Goal: Information Seeking & Learning: Learn about a topic

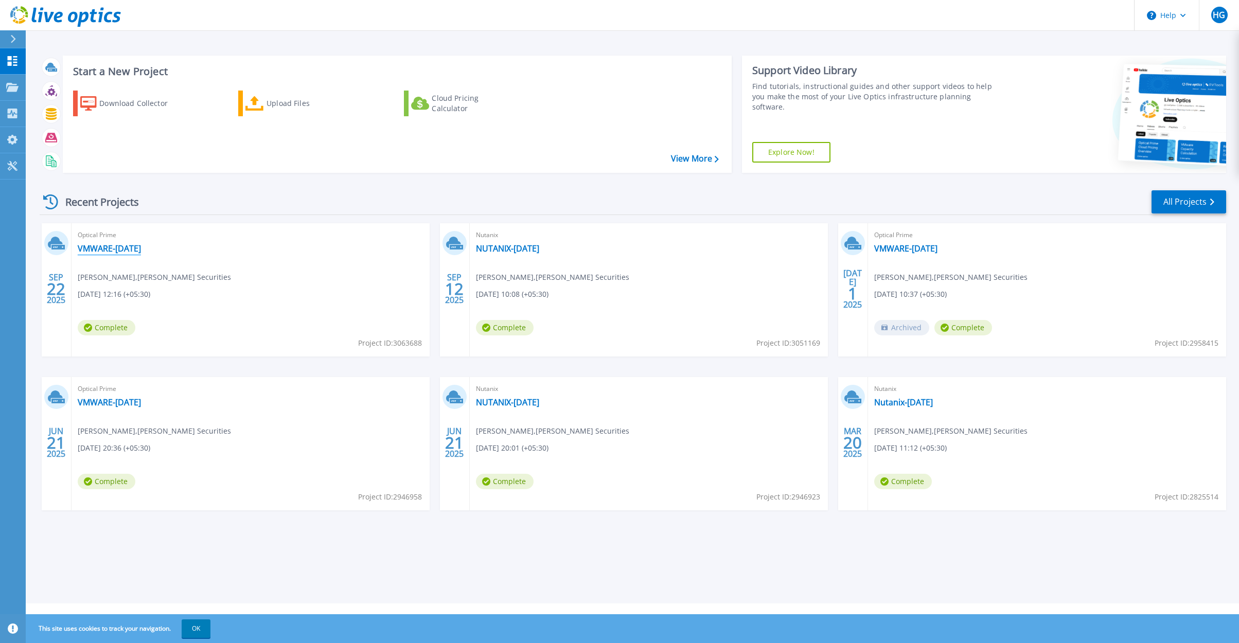
click at [112, 249] on link "VMWARE-[DATE]" at bounding box center [109, 248] width 63 height 10
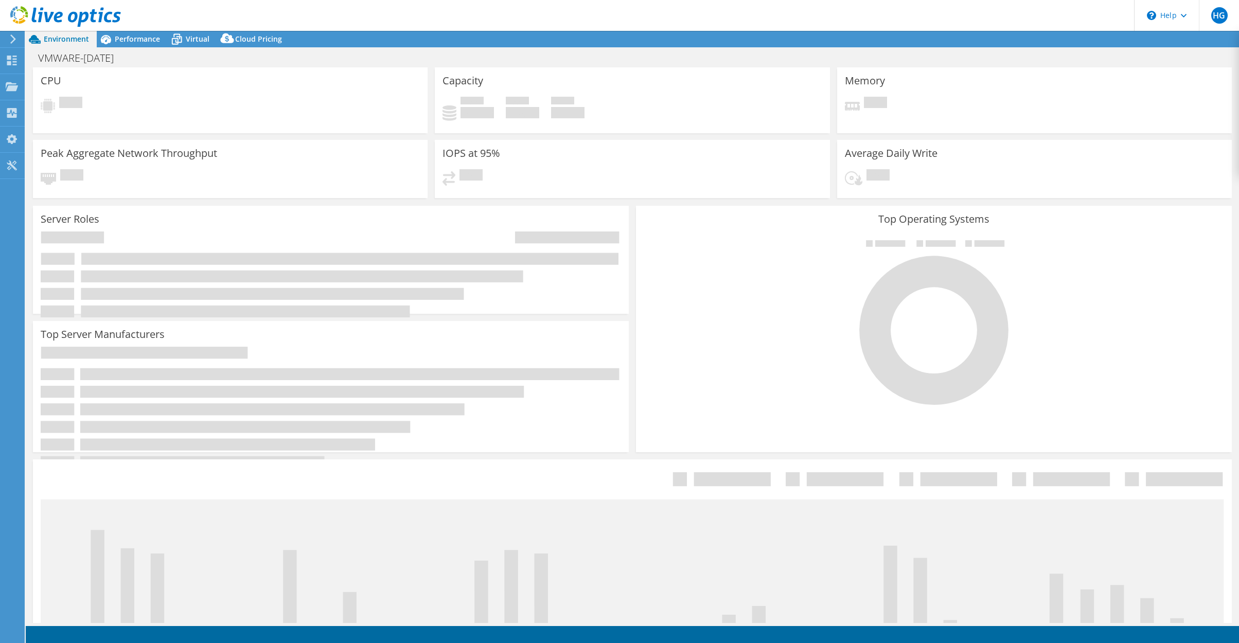
select select "USD"
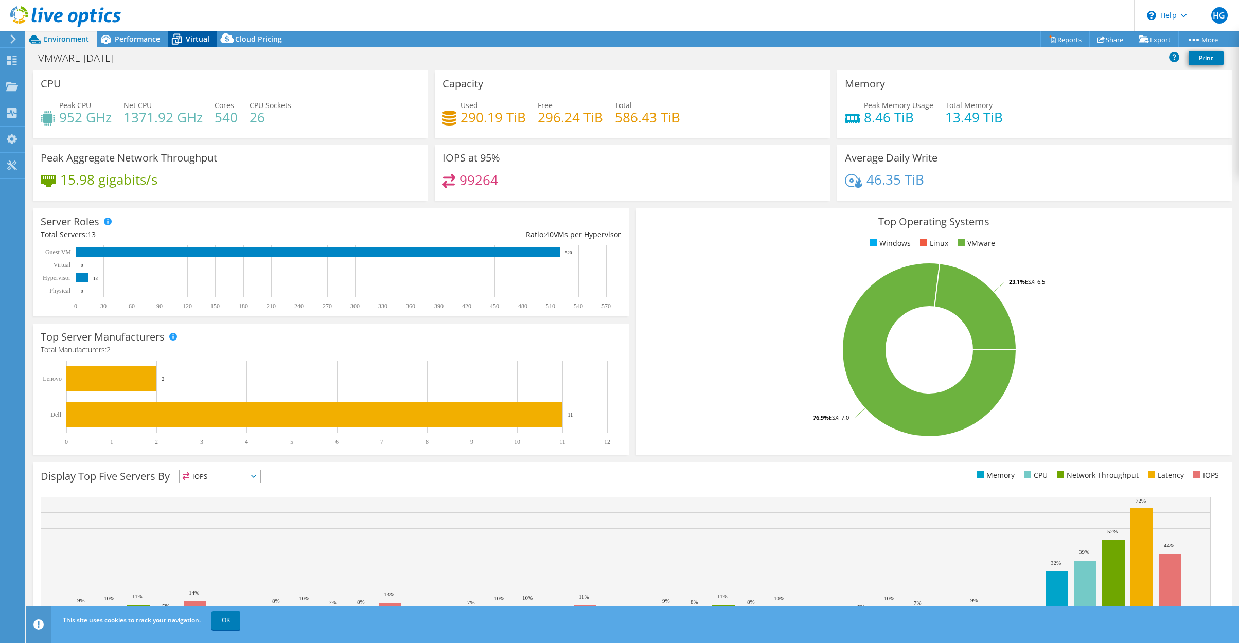
click at [185, 37] on icon at bounding box center [177, 39] width 18 height 18
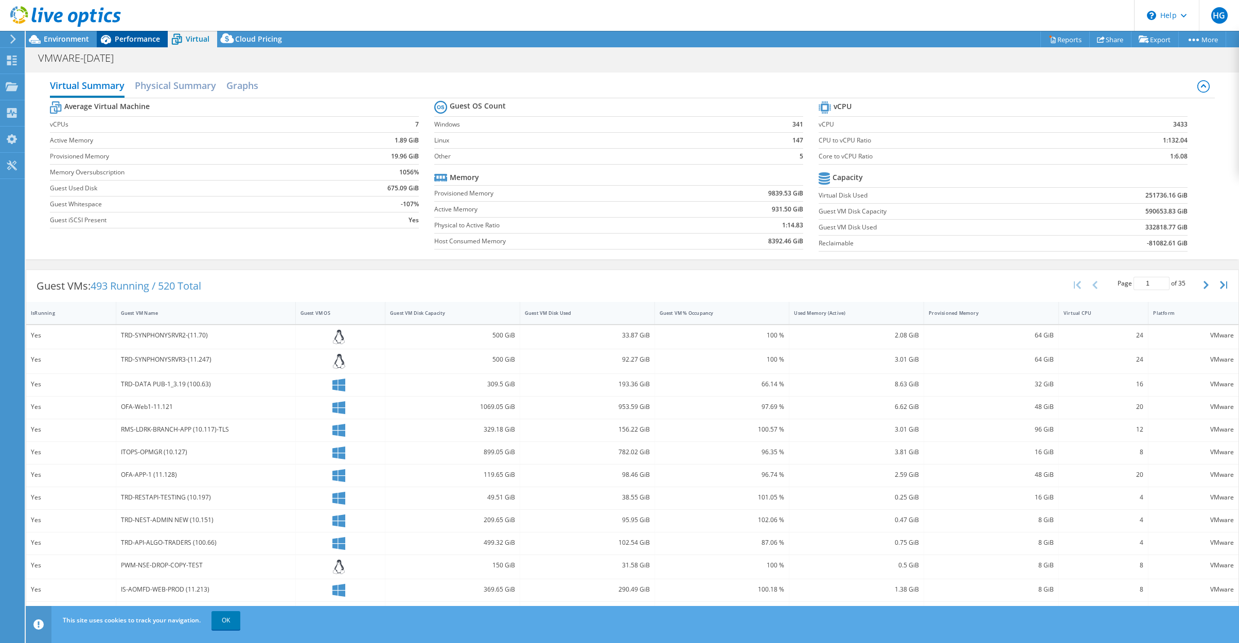
click at [144, 41] on span "Performance" at bounding box center [137, 39] width 45 height 10
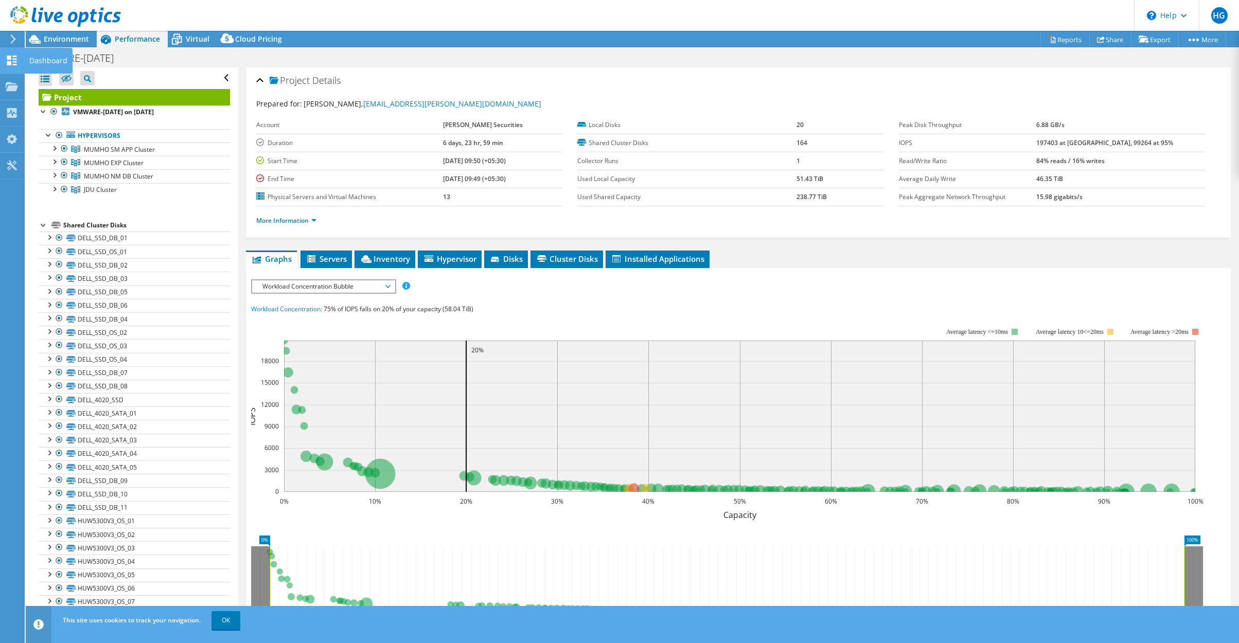
click at [32, 57] on div "Dashboard" at bounding box center [48, 61] width 48 height 26
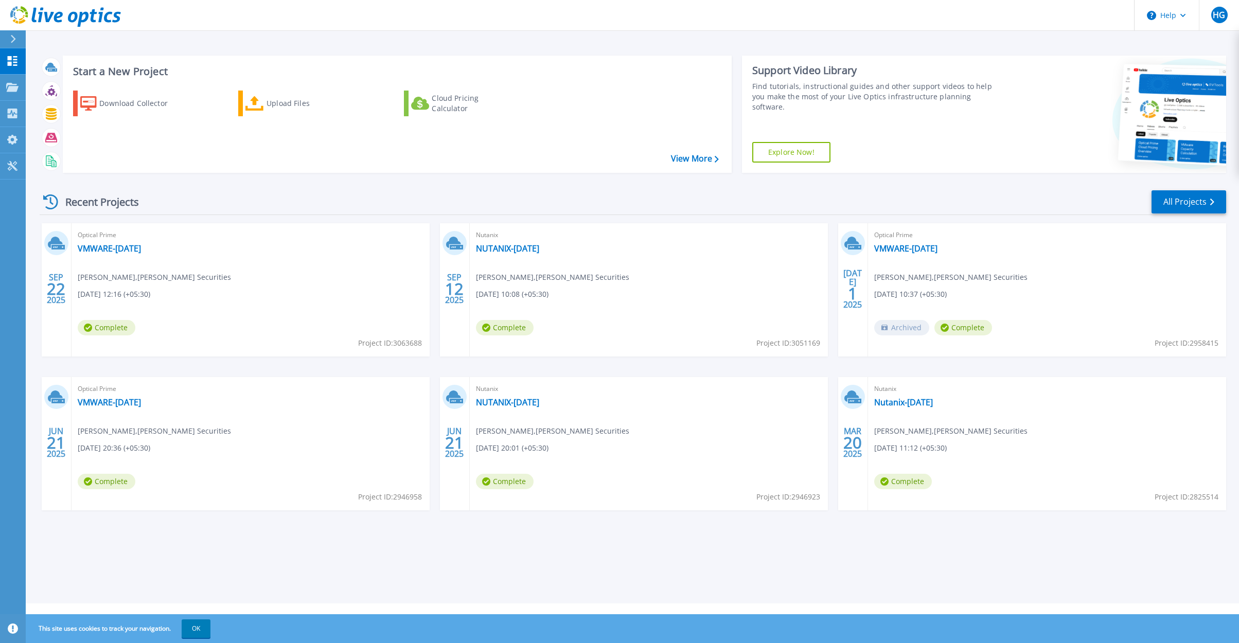
click at [9, 33] on div at bounding box center [17, 38] width 16 height 17
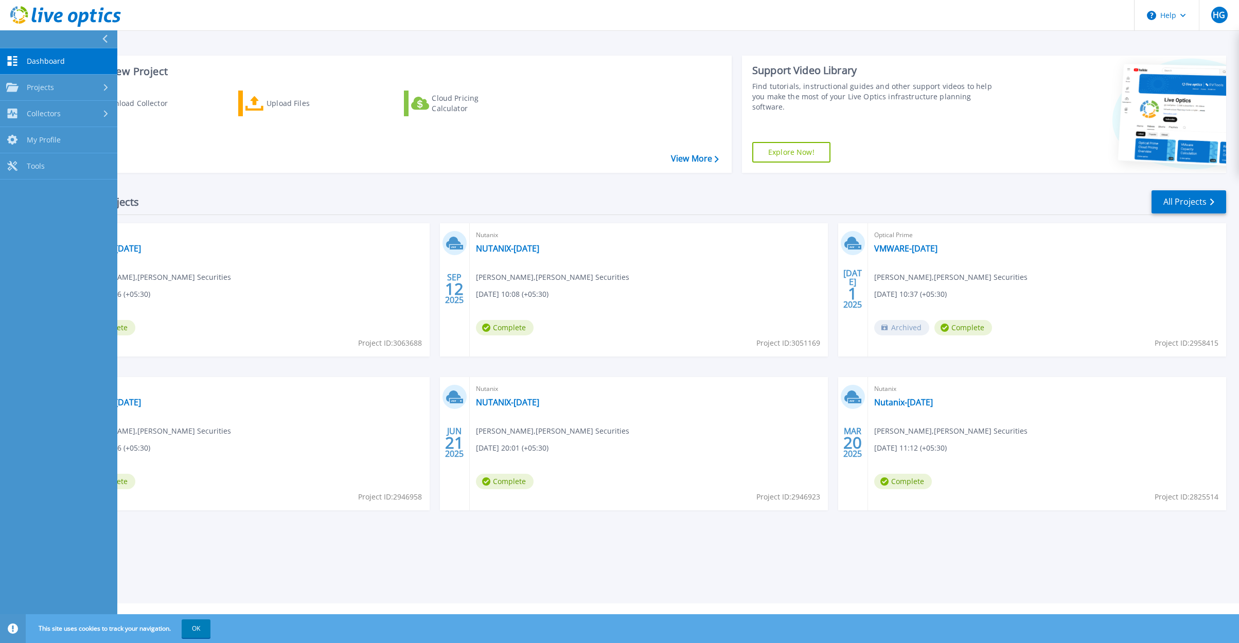
click at [54, 57] on span "Dashboard" at bounding box center [46, 61] width 38 height 9
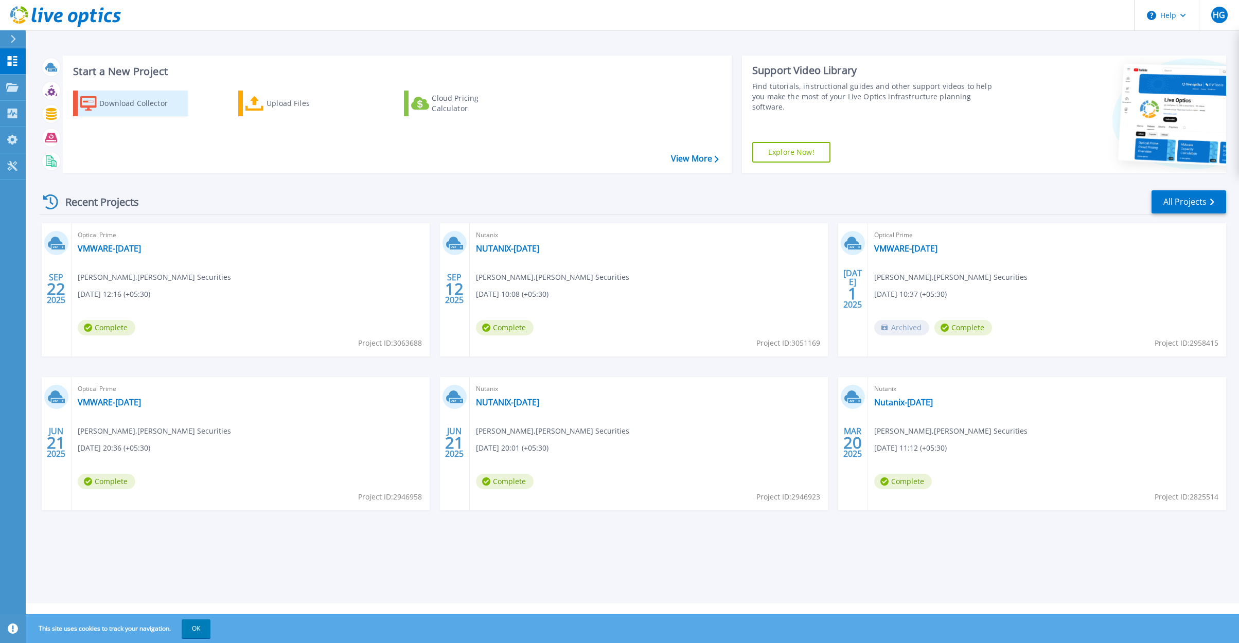
click at [156, 105] on div "Download Collector" at bounding box center [140, 103] width 82 height 21
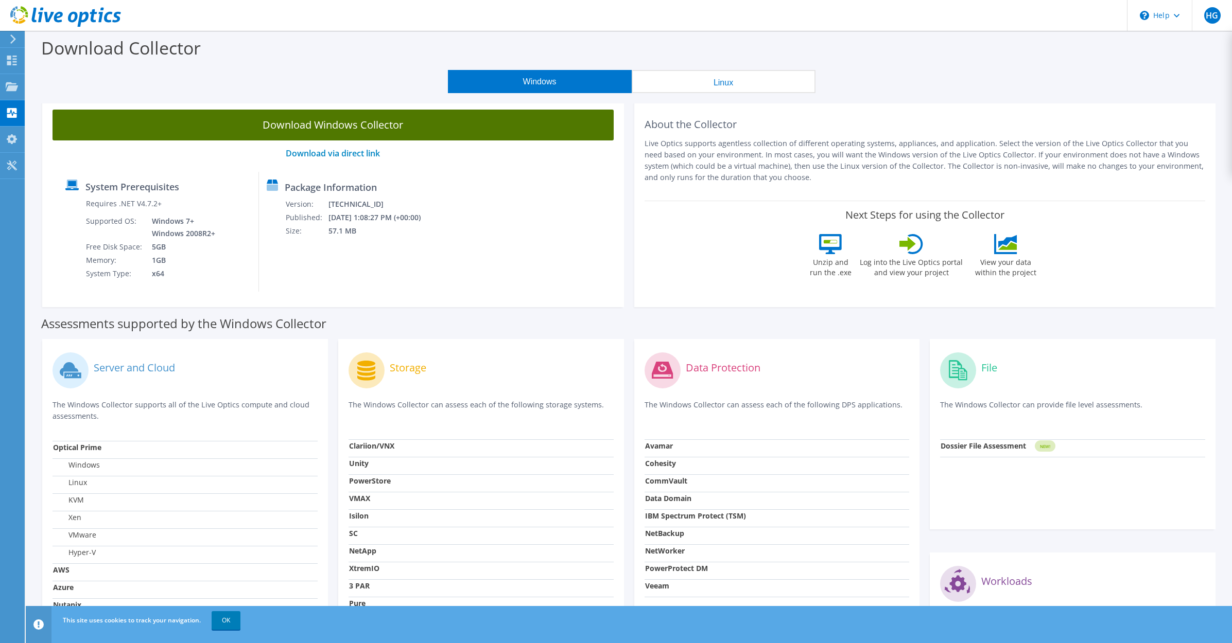
click at [417, 128] on link "Download Windows Collector" at bounding box center [332, 125] width 561 height 31
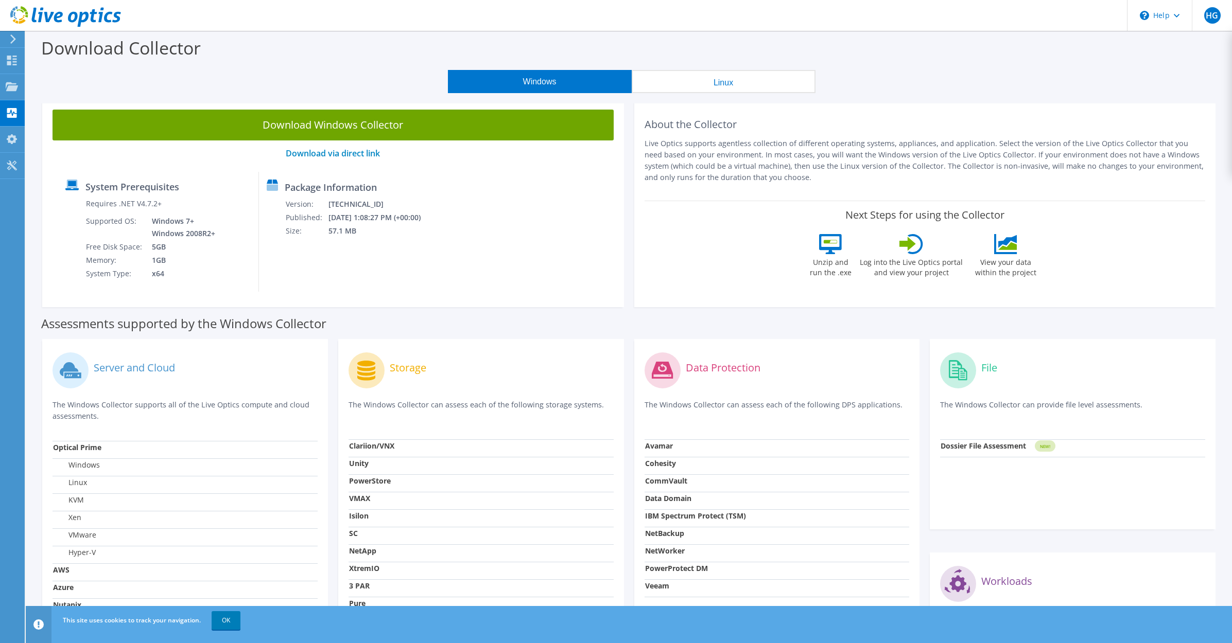
scroll to position [152, 0]
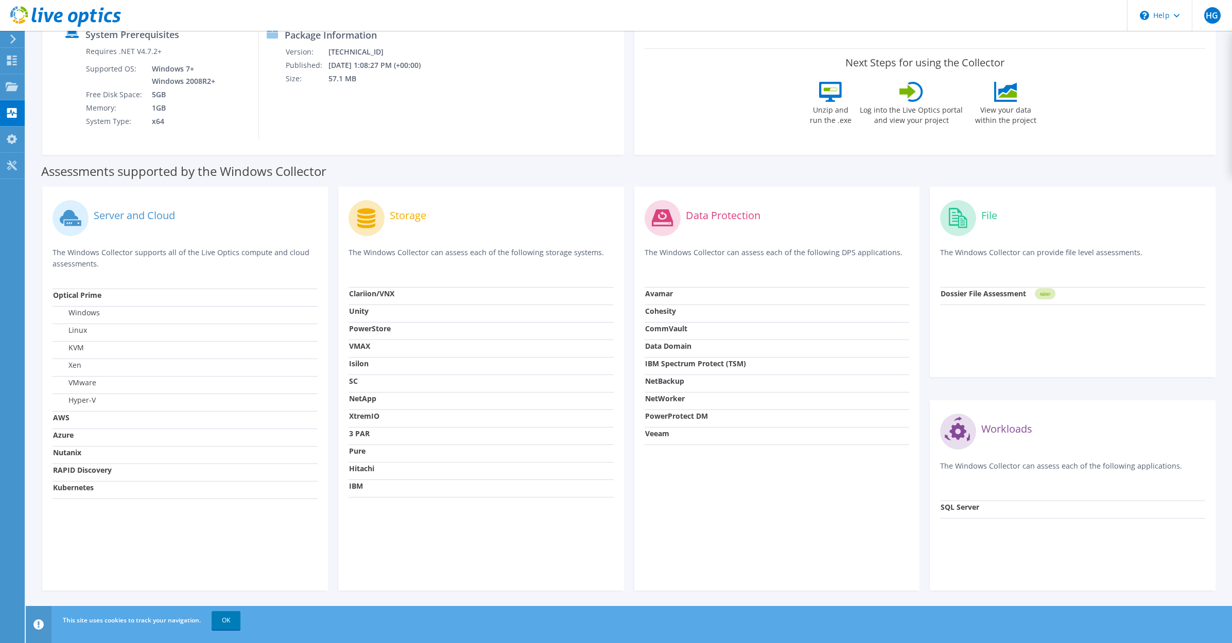
drag, startPoint x: 377, startPoint y: 437, endPoint x: 368, endPoint y: 440, distance: 9.0
click at [368, 440] on td "3 PAR" at bounding box center [480, 435] width 265 height 17
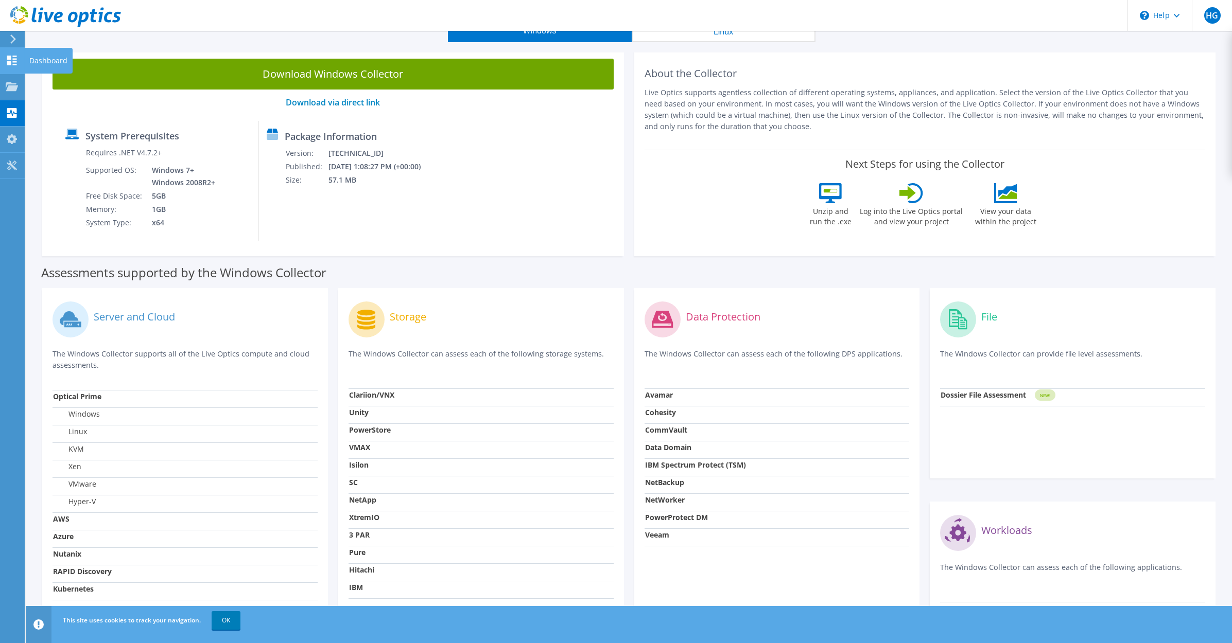
click at [47, 64] on div "Dashboard" at bounding box center [48, 61] width 48 height 26
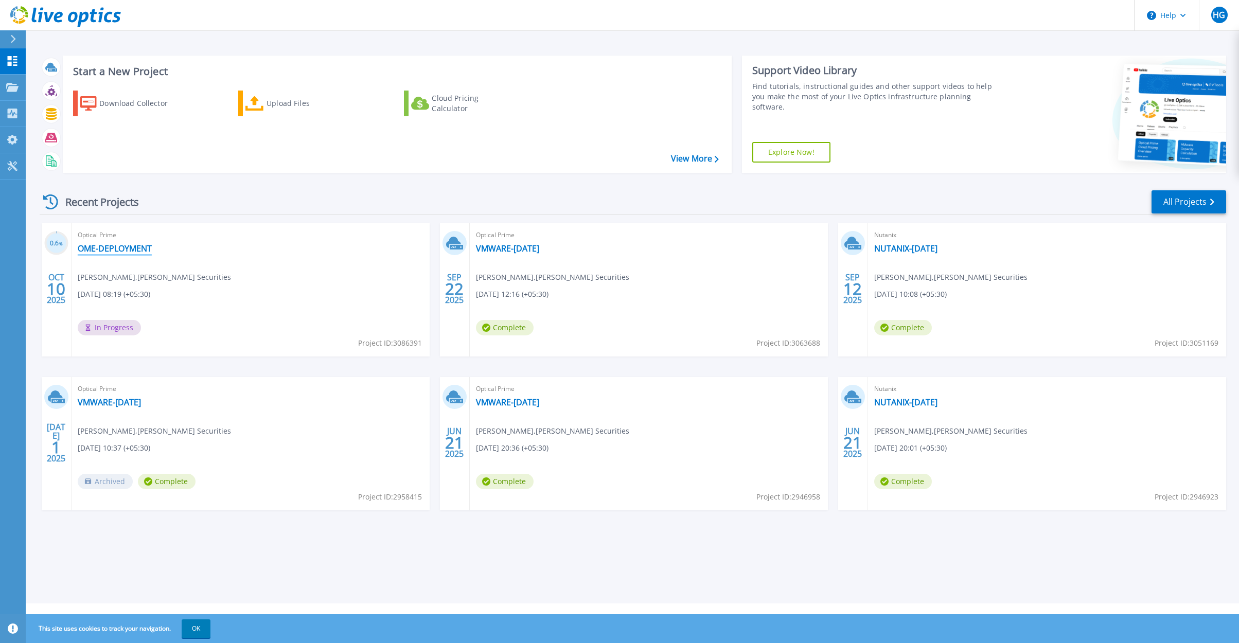
click at [116, 244] on link "OME-DEPLOYMENT" at bounding box center [115, 248] width 74 height 10
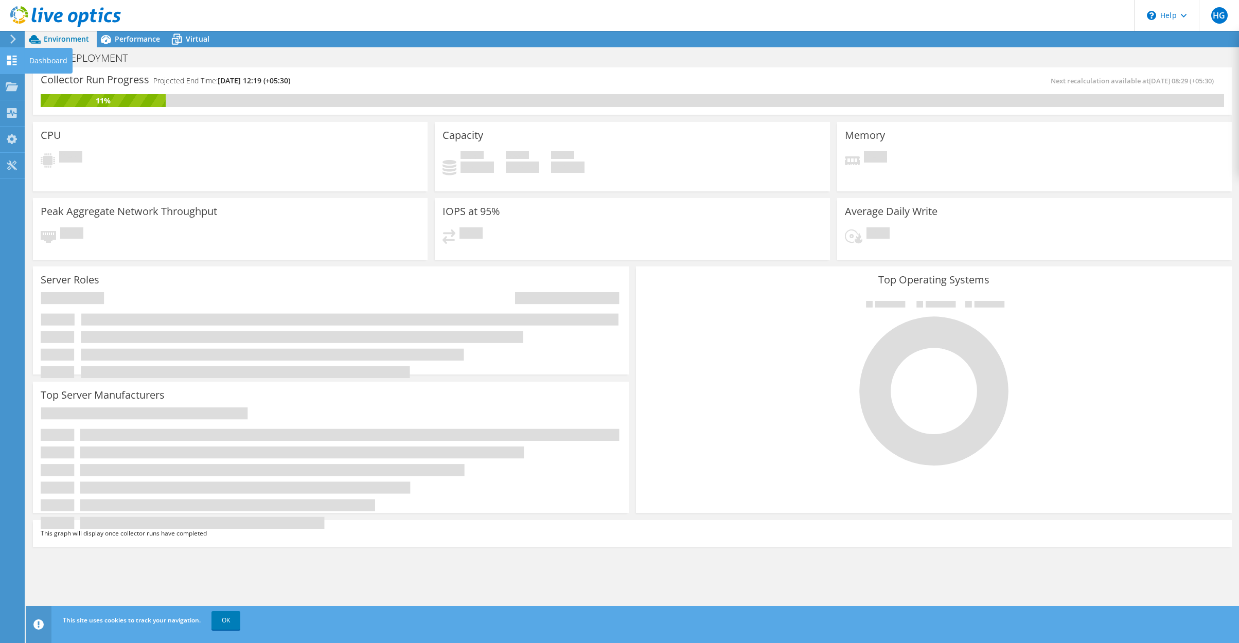
click at [49, 59] on div "Dashboard" at bounding box center [48, 61] width 48 height 26
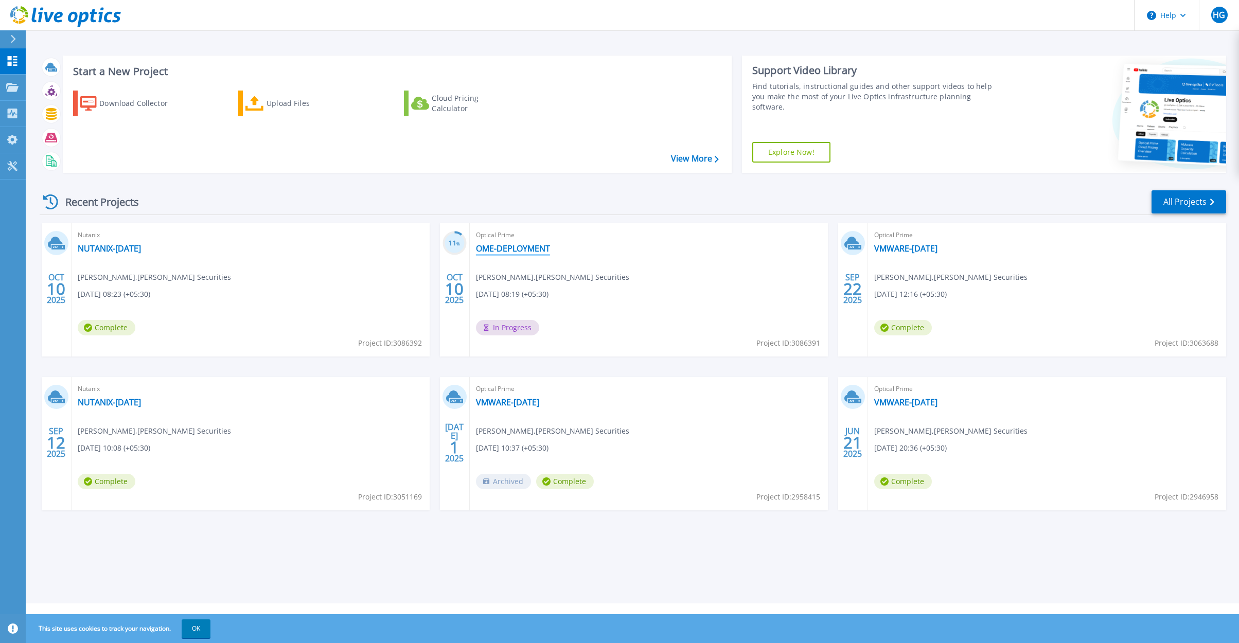
click at [492, 249] on link "OME-DEPLOYMENT" at bounding box center [513, 248] width 74 height 10
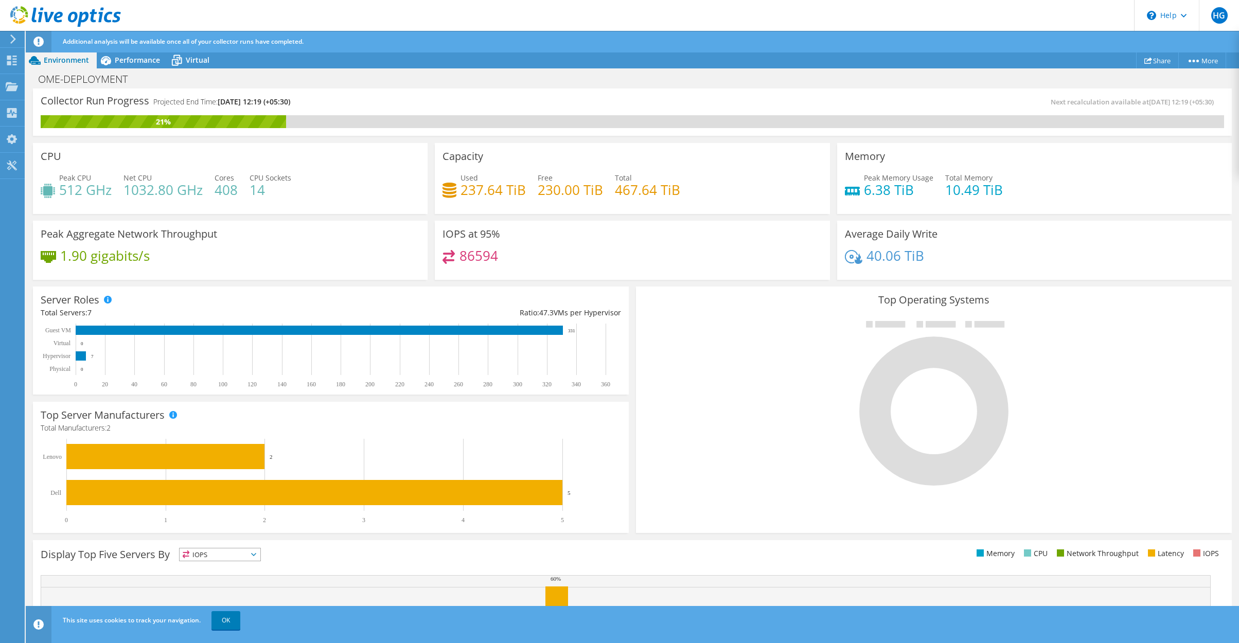
scroll to position [82, 0]
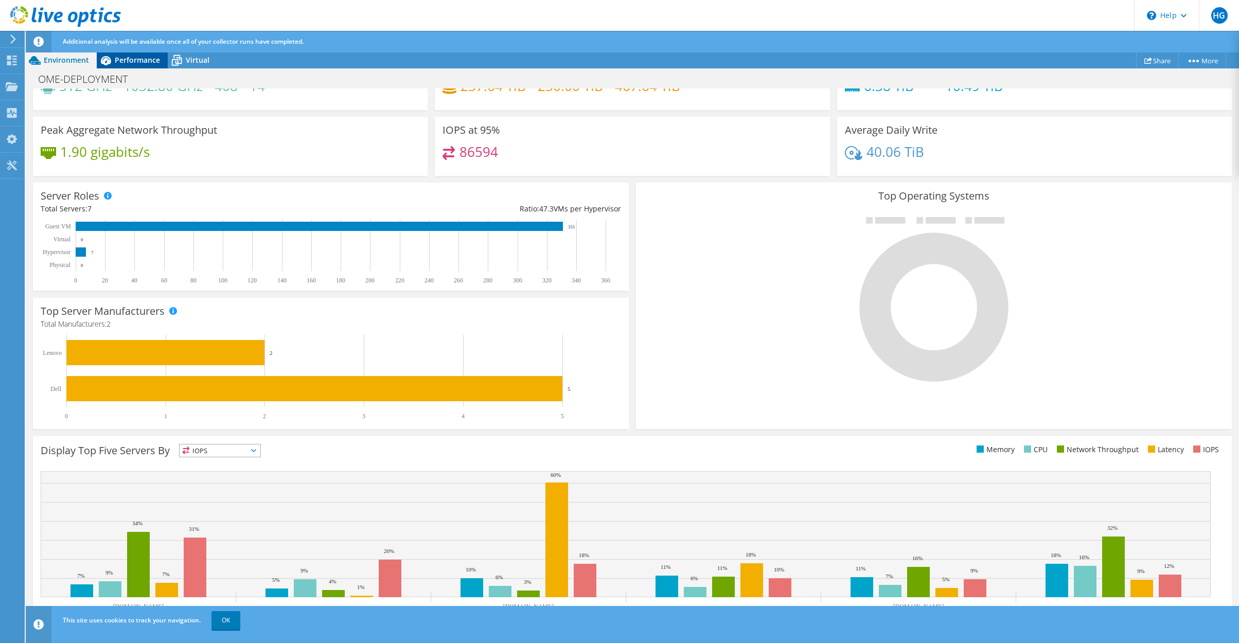
click at [138, 59] on span "Performance" at bounding box center [137, 60] width 45 height 10
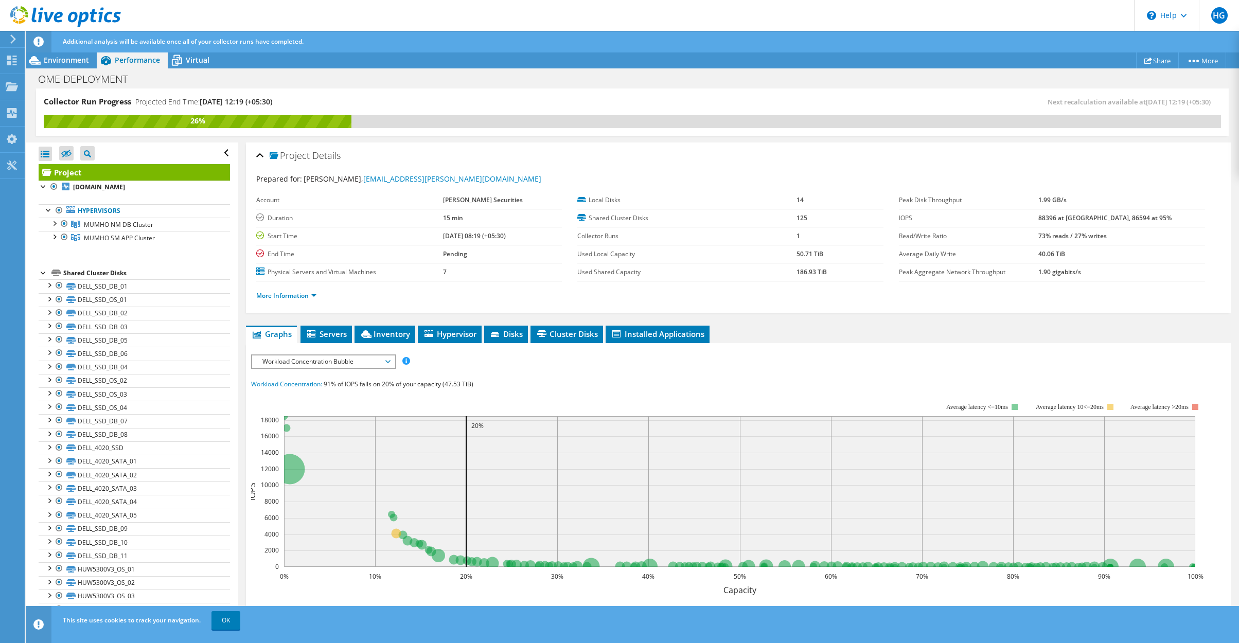
scroll to position [0, 0]
click at [111, 223] on span "MUMHO NM DB Cluster" at bounding box center [118, 224] width 69 height 9
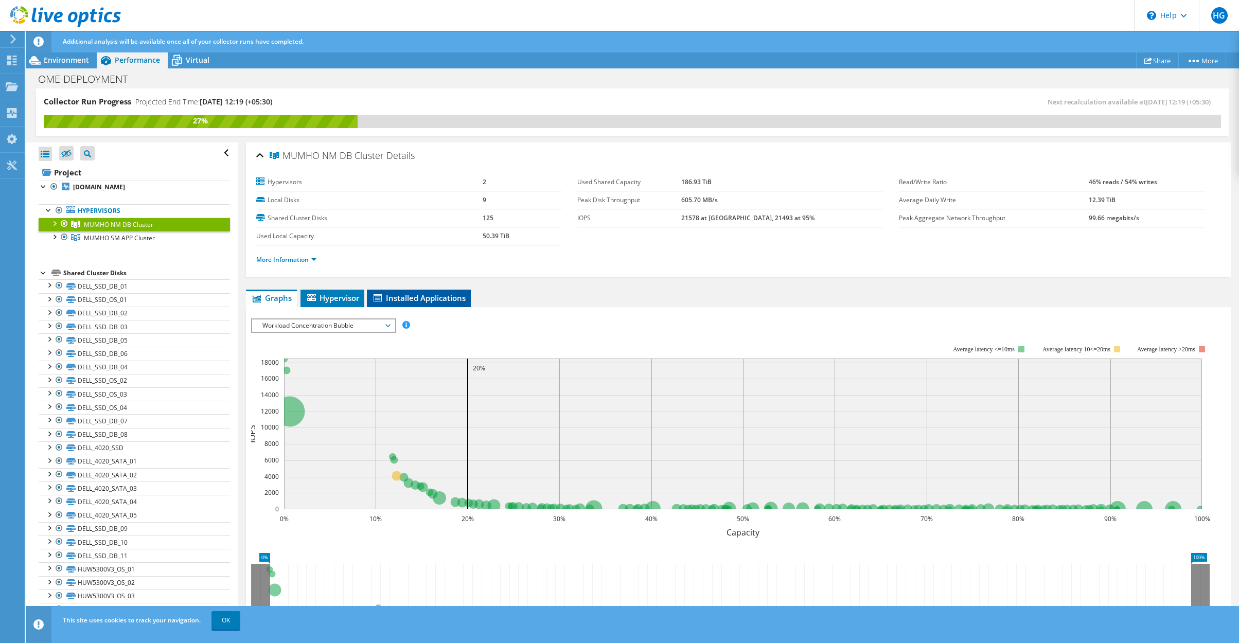
click at [424, 296] on span "Installed Applications" at bounding box center [419, 298] width 94 height 10
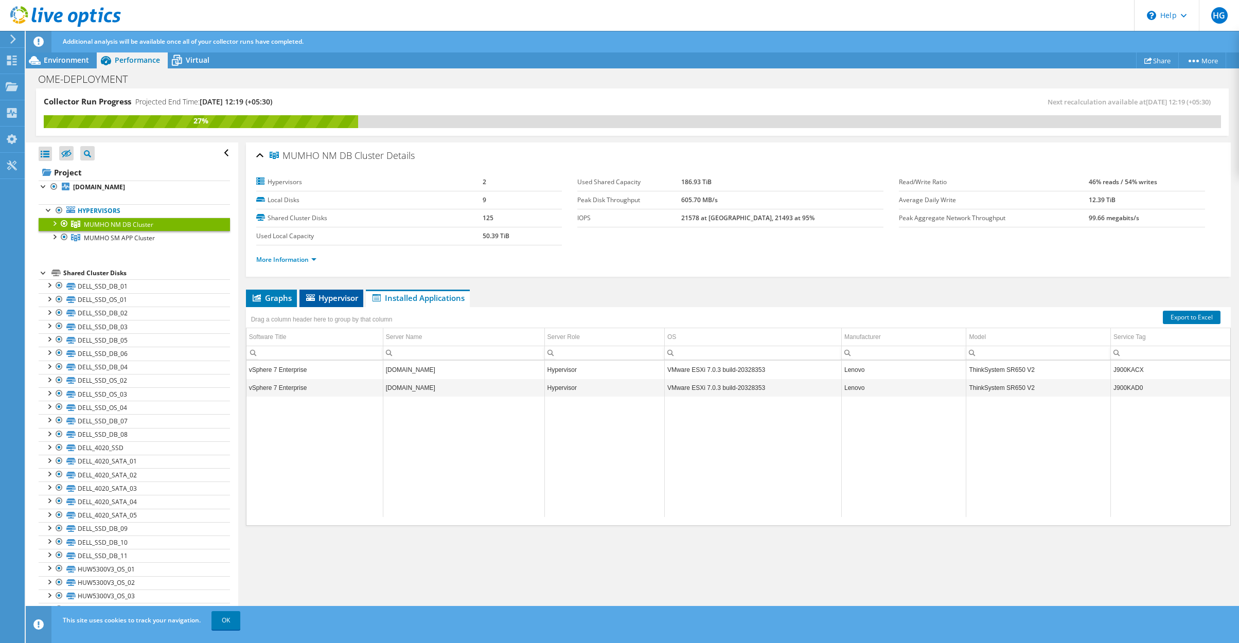
click at [336, 300] on span "Hypervisor" at bounding box center [332, 298] width 54 height 10
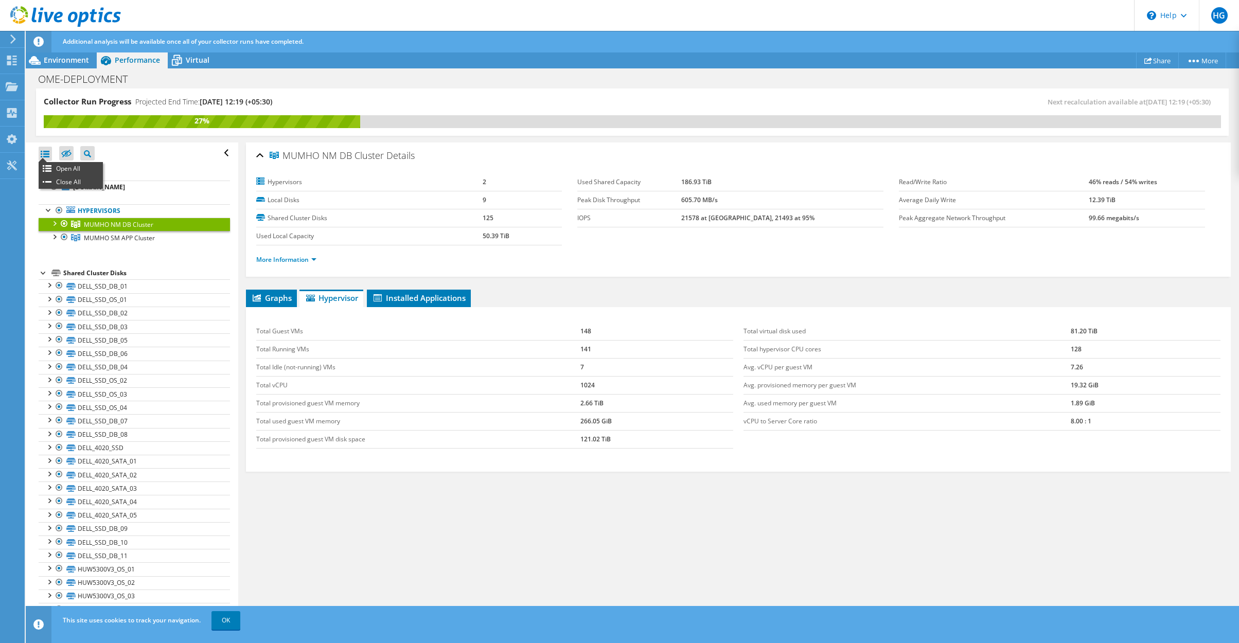
click at [49, 157] on div at bounding box center [45, 154] width 13 height 14
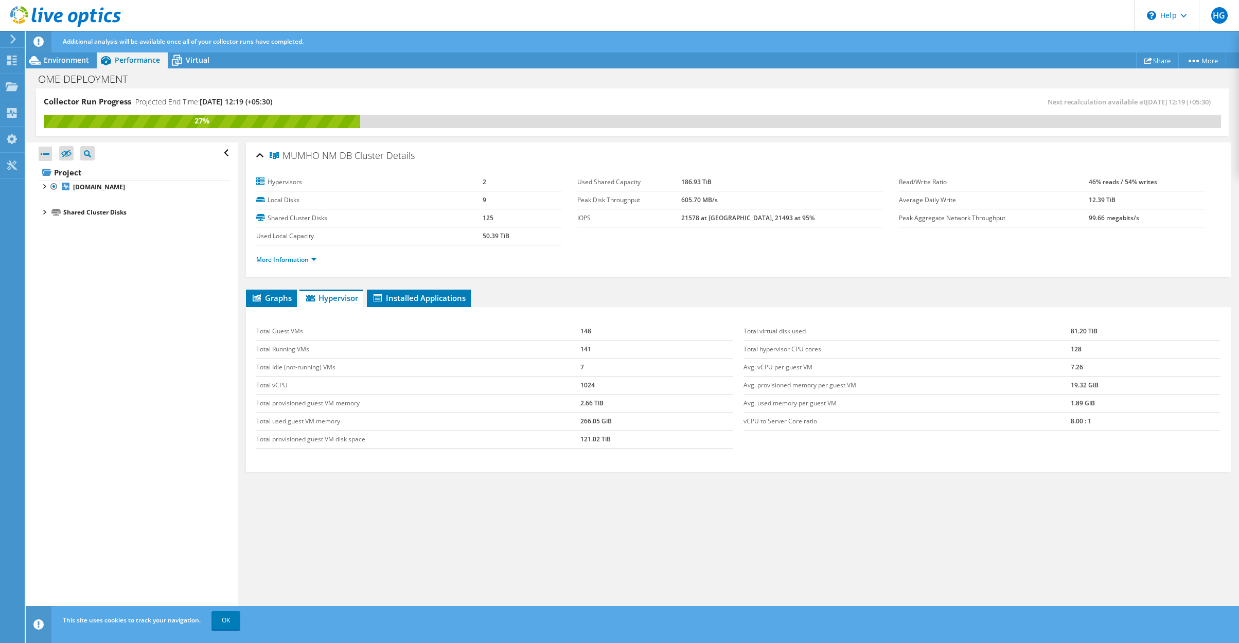
click at [50, 157] on div at bounding box center [45, 154] width 13 height 14
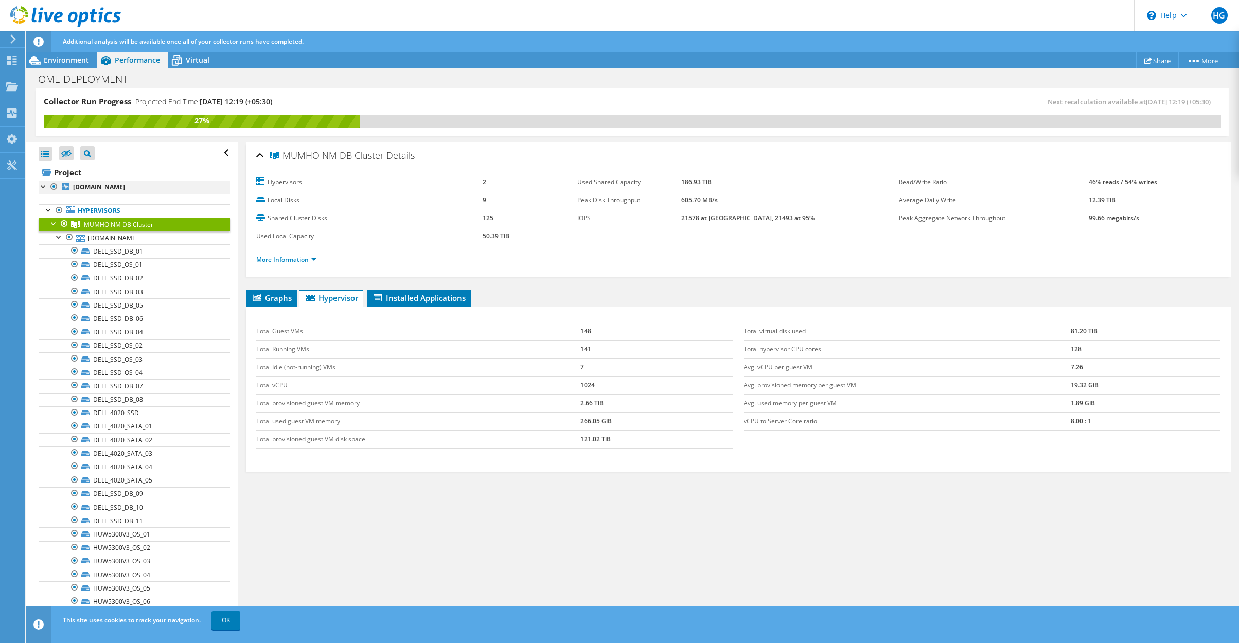
click at [46, 188] on div at bounding box center [44, 186] width 10 height 10
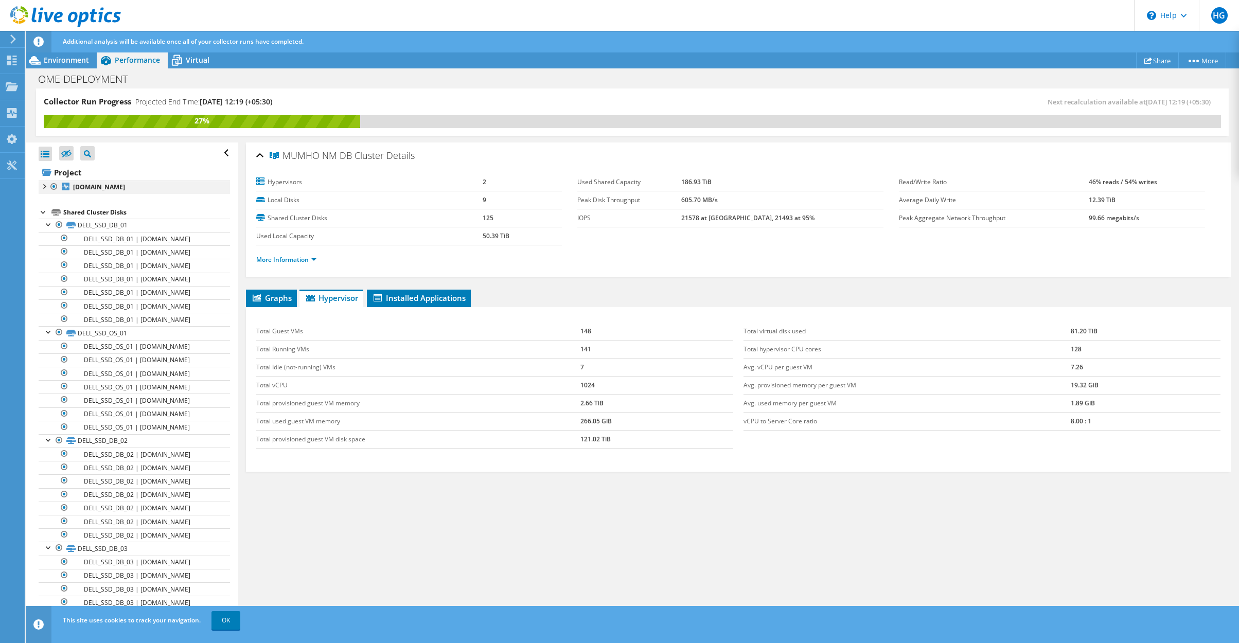
click at [46, 186] on div at bounding box center [44, 186] width 10 height 10
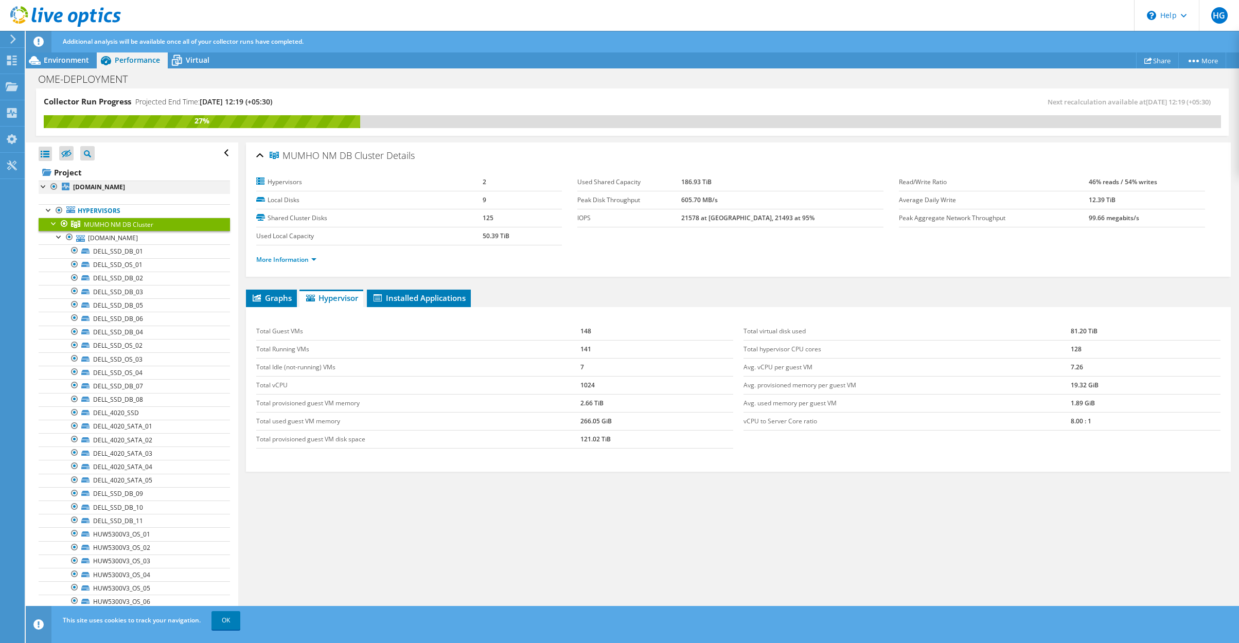
click at [46, 186] on div at bounding box center [44, 186] width 10 height 10
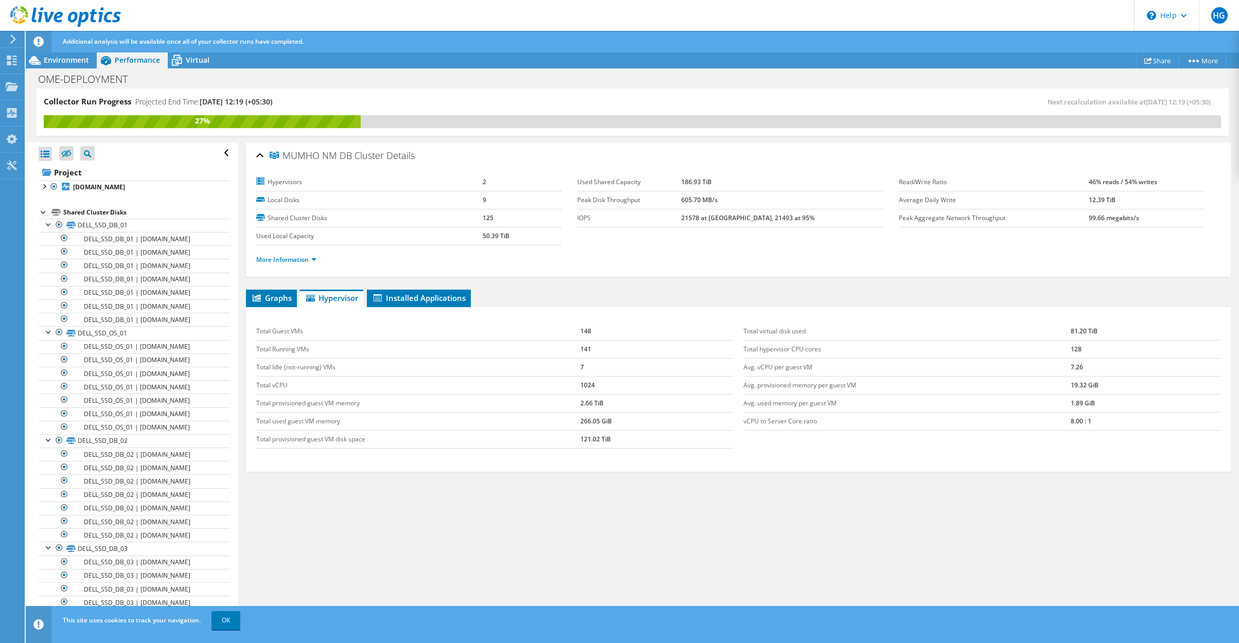
click at [41, 211] on div at bounding box center [44, 211] width 10 height 10
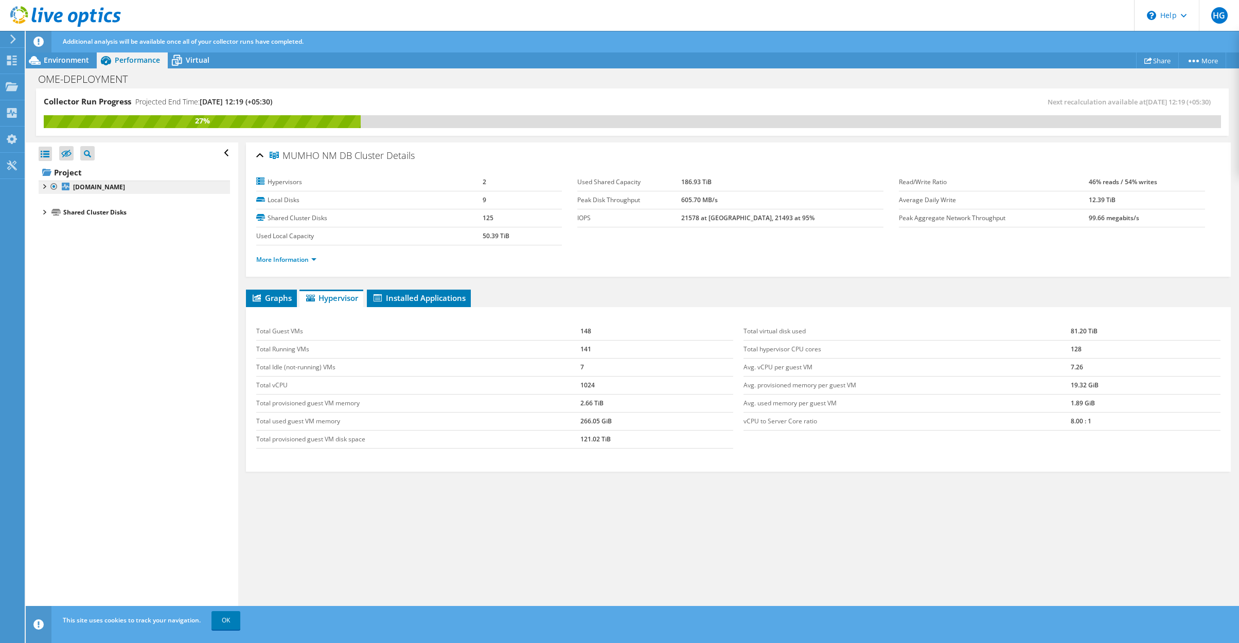
click at [125, 188] on b "[DOMAIN_NAME]" at bounding box center [99, 187] width 52 height 9
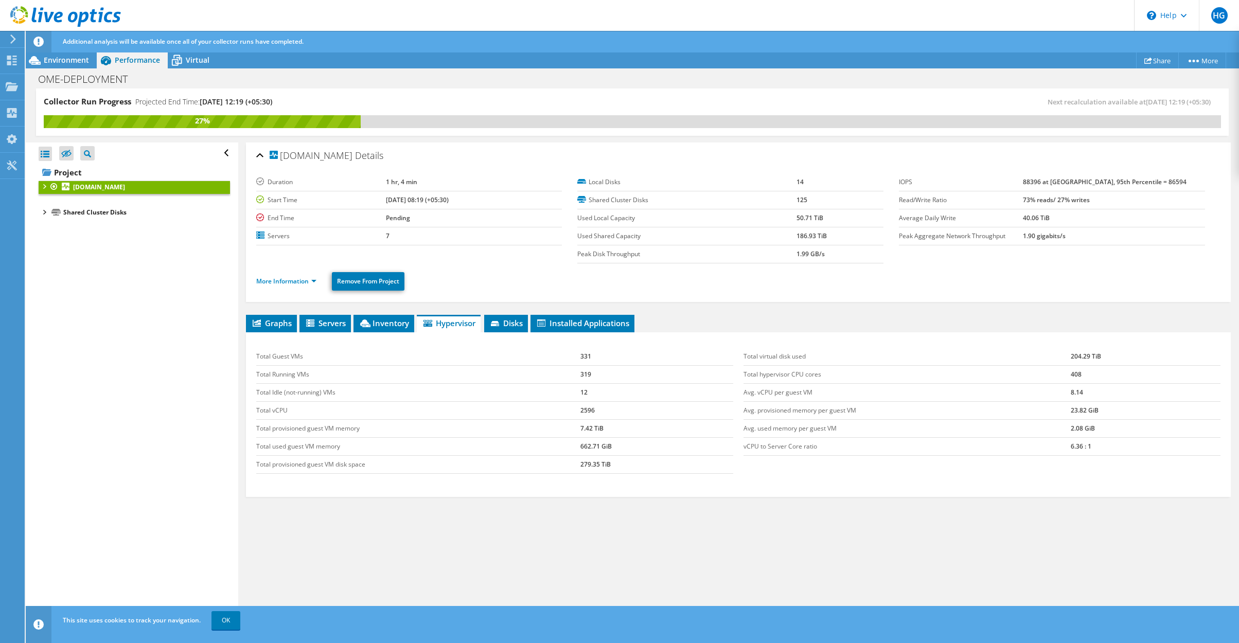
click at [43, 189] on div at bounding box center [44, 186] width 10 height 10
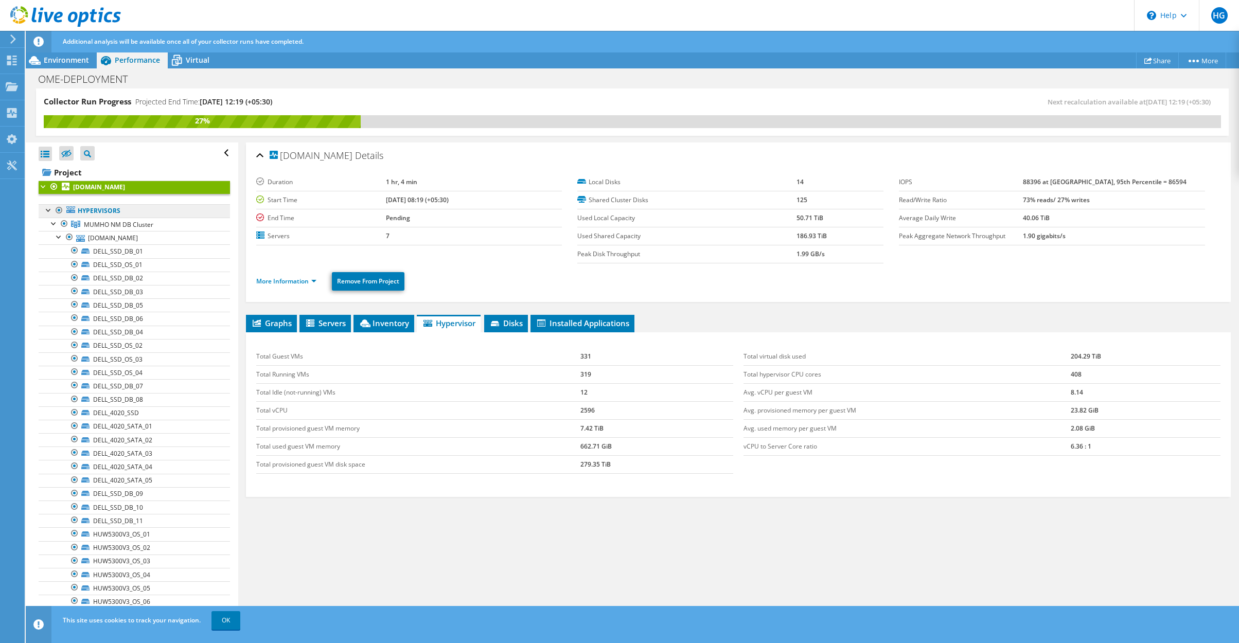
click at [97, 213] on link "Hypervisors" at bounding box center [134, 210] width 191 height 13
click at [57, 240] on div at bounding box center [59, 236] width 10 height 10
click at [71, 173] on link "Project" at bounding box center [134, 172] width 191 height 16
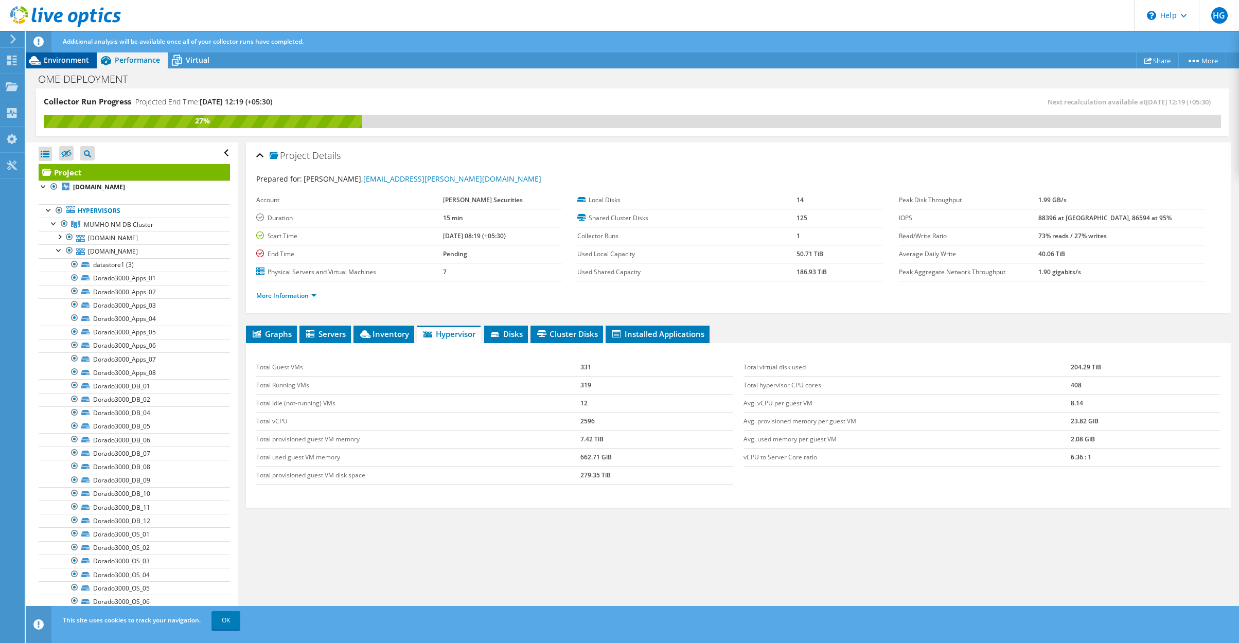
click at [79, 61] on span "Environment" at bounding box center [66, 60] width 45 height 10
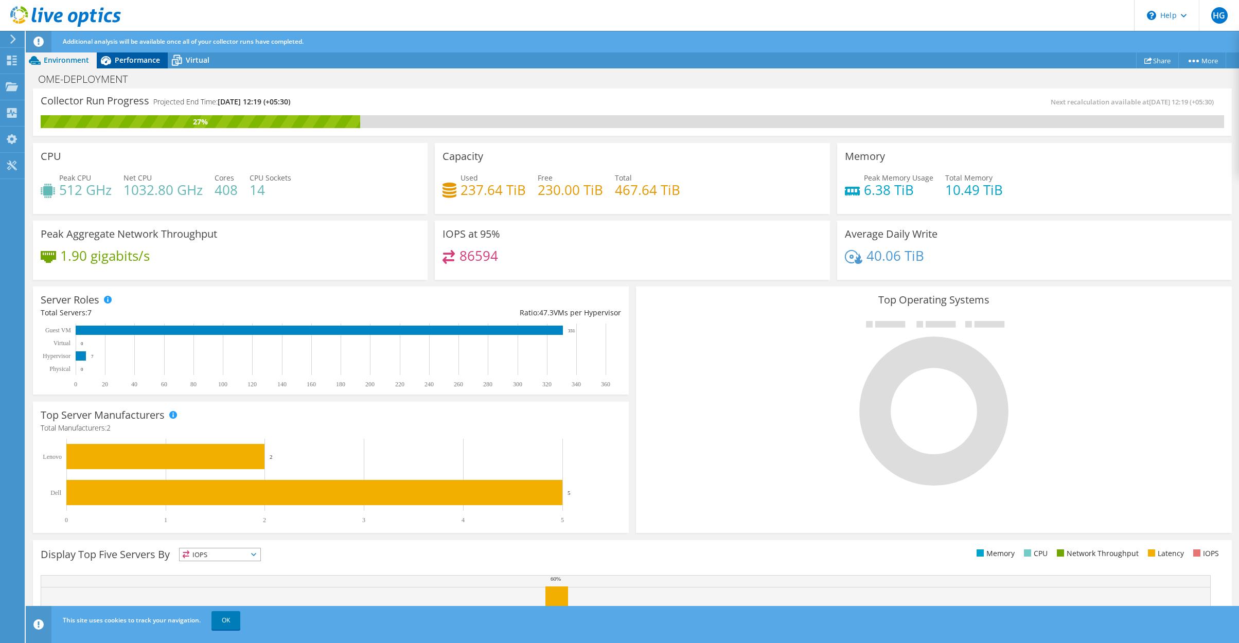
click at [139, 61] on span "Performance" at bounding box center [137, 60] width 45 height 10
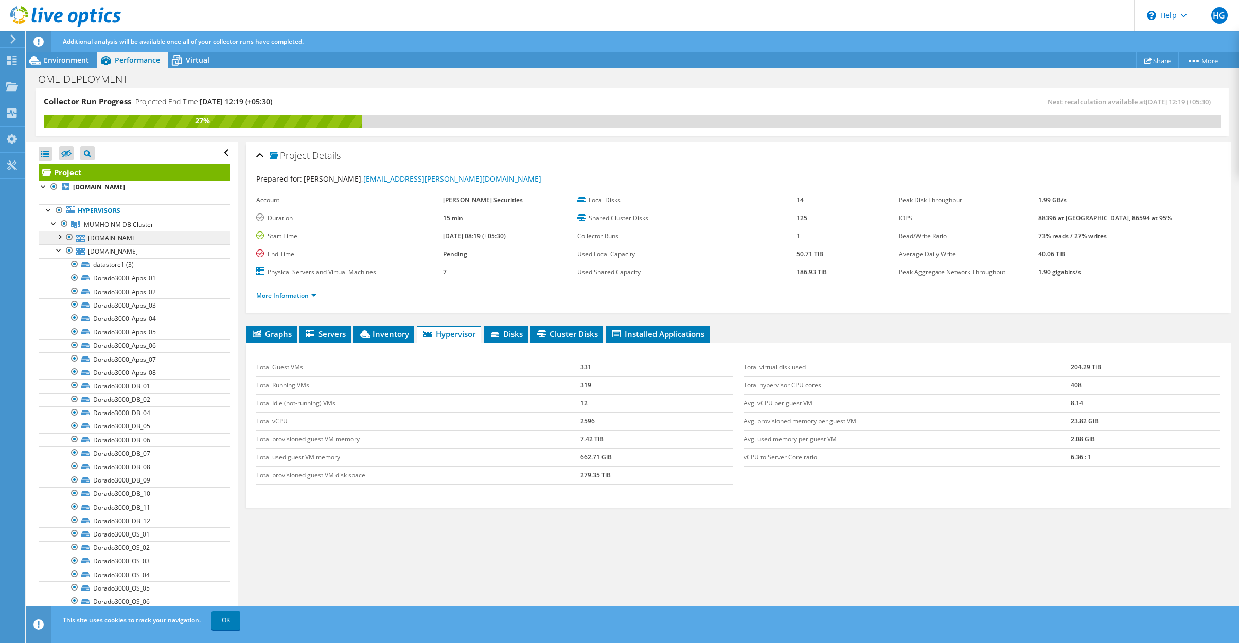
click at [127, 240] on link "[DOMAIN_NAME]" at bounding box center [134, 237] width 191 height 13
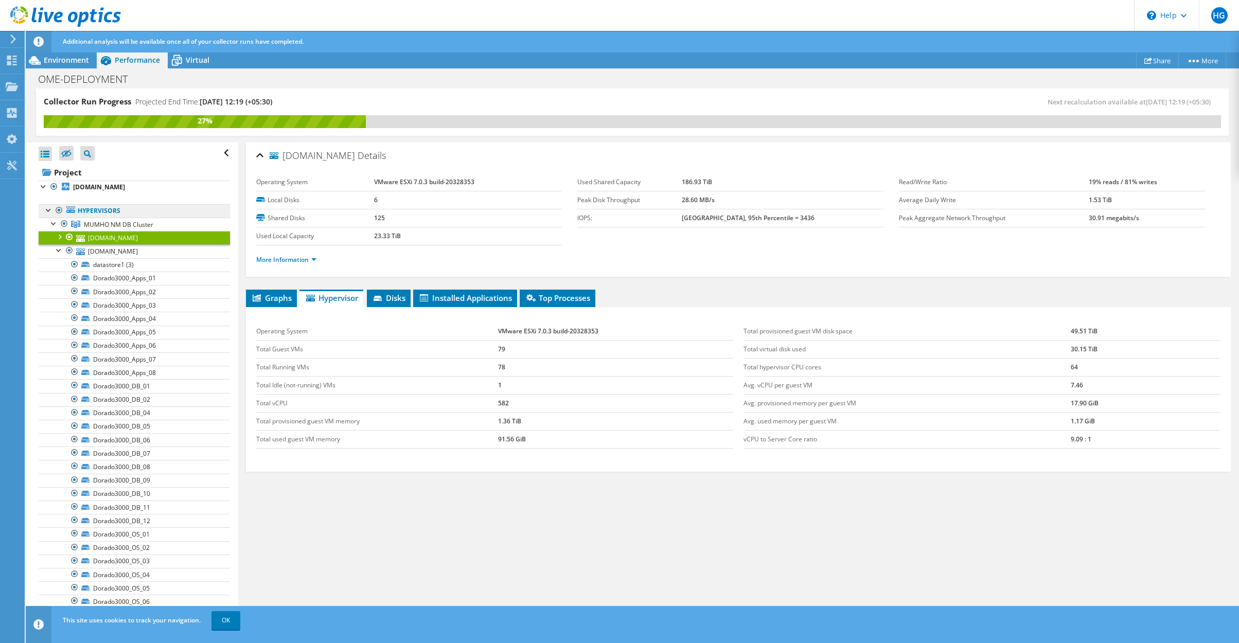
click at [115, 213] on link "Hypervisors" at bounding box center [134, 210] width 191 height 13
click at [115, 220] on span "MUMHO NM DB Cluster" at bounding box center [118, 224] width 69 height 9
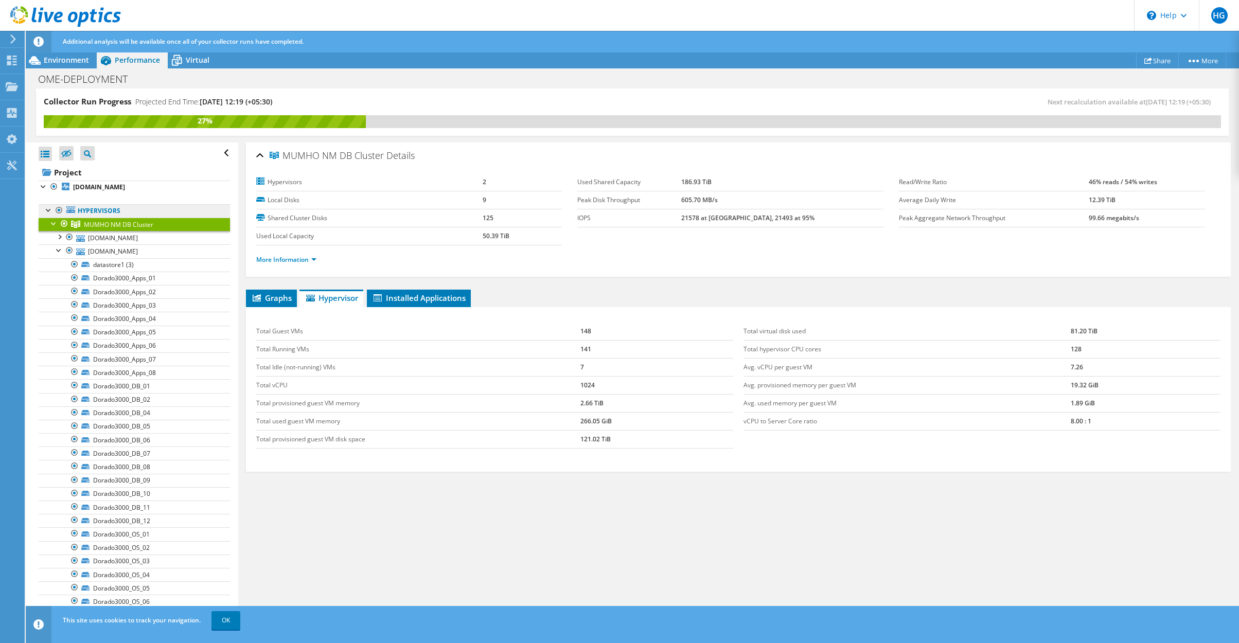
click at [119, 215] on link "Hypervisors" at bounding box center [134, 210] width 191 height 13
click at [186, 58] on span "Virtual" at bounding box center [198, 60] width 24 height 10
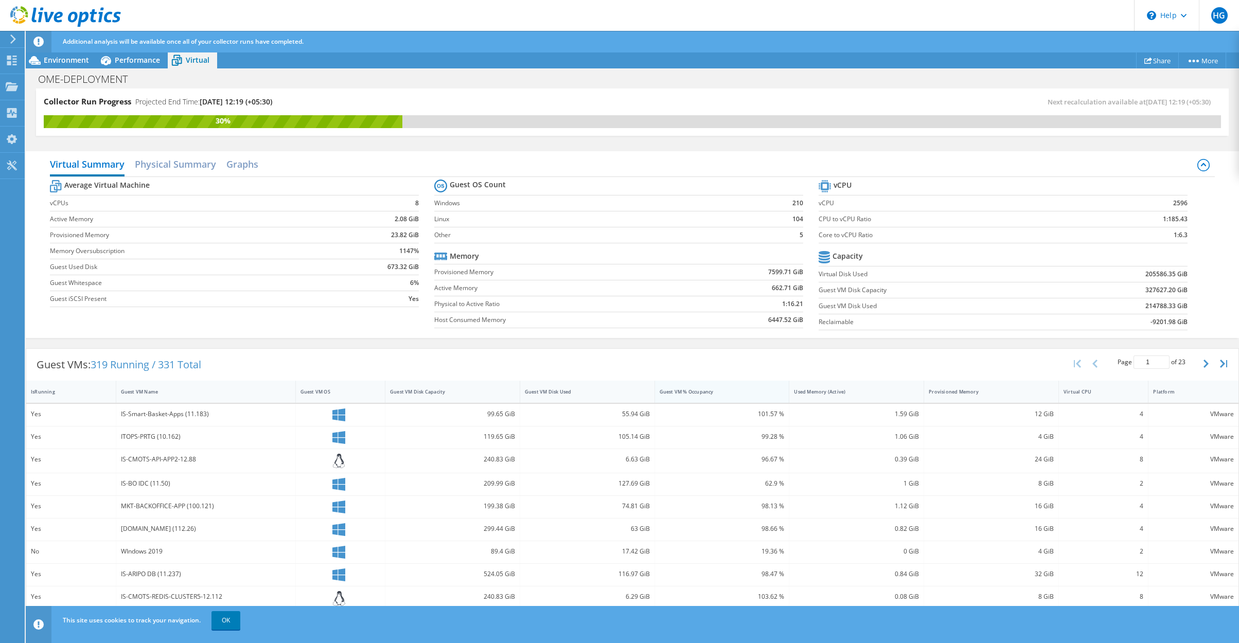
click at [718, 395] on div "Guest VM % Occupancy" at bounding box center [716, 392] width 122 height 16
click at [857, 394] on div "Used Memory (Active)" at bounding box center [850, 392] width 113 height 7
click at [76, 63] on span "Environment" at bounding box center [66, 60] width 45 height 10
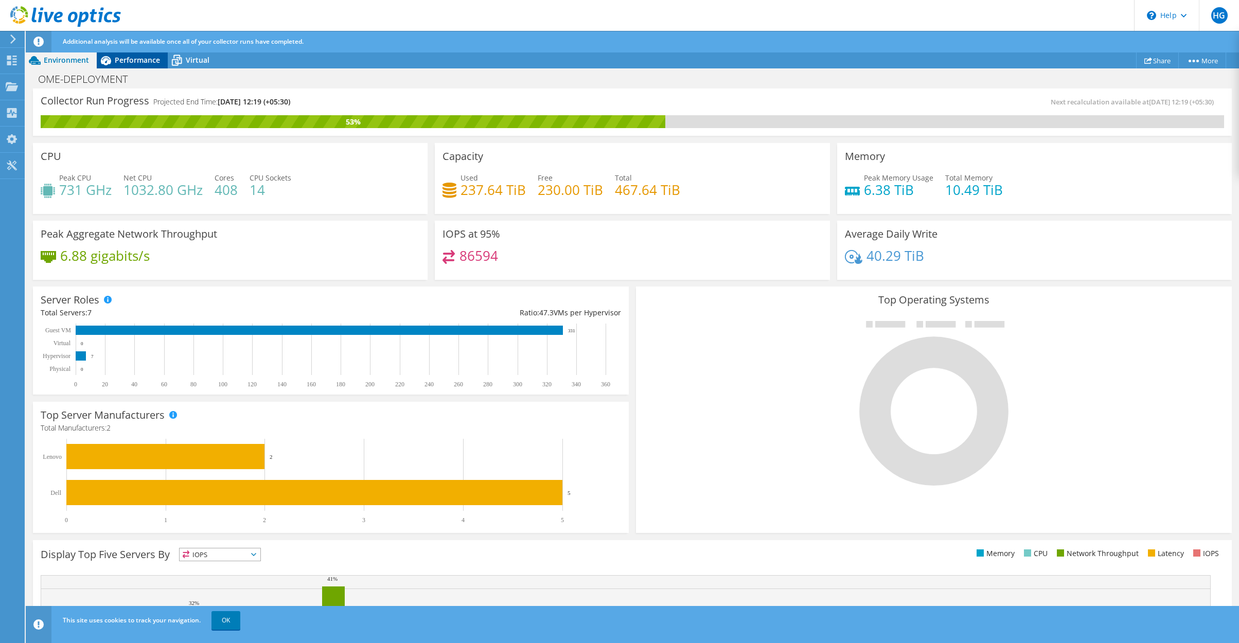
click at [120, 62] on span "Performance" at bounding box center [137, 60] width 45 height 10
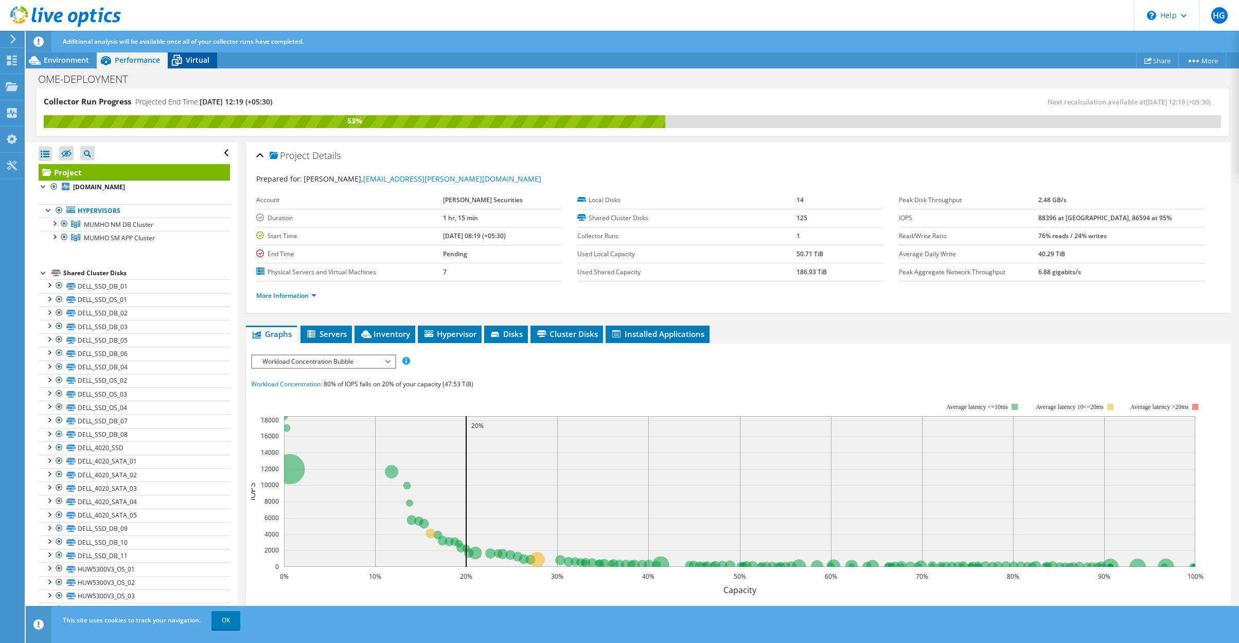
click at [203, 60] on span "Virtual" at bounding box center [198, 60] width 24 height 10
